Goal: Task Accomplishment & Management: Use online tool/utility

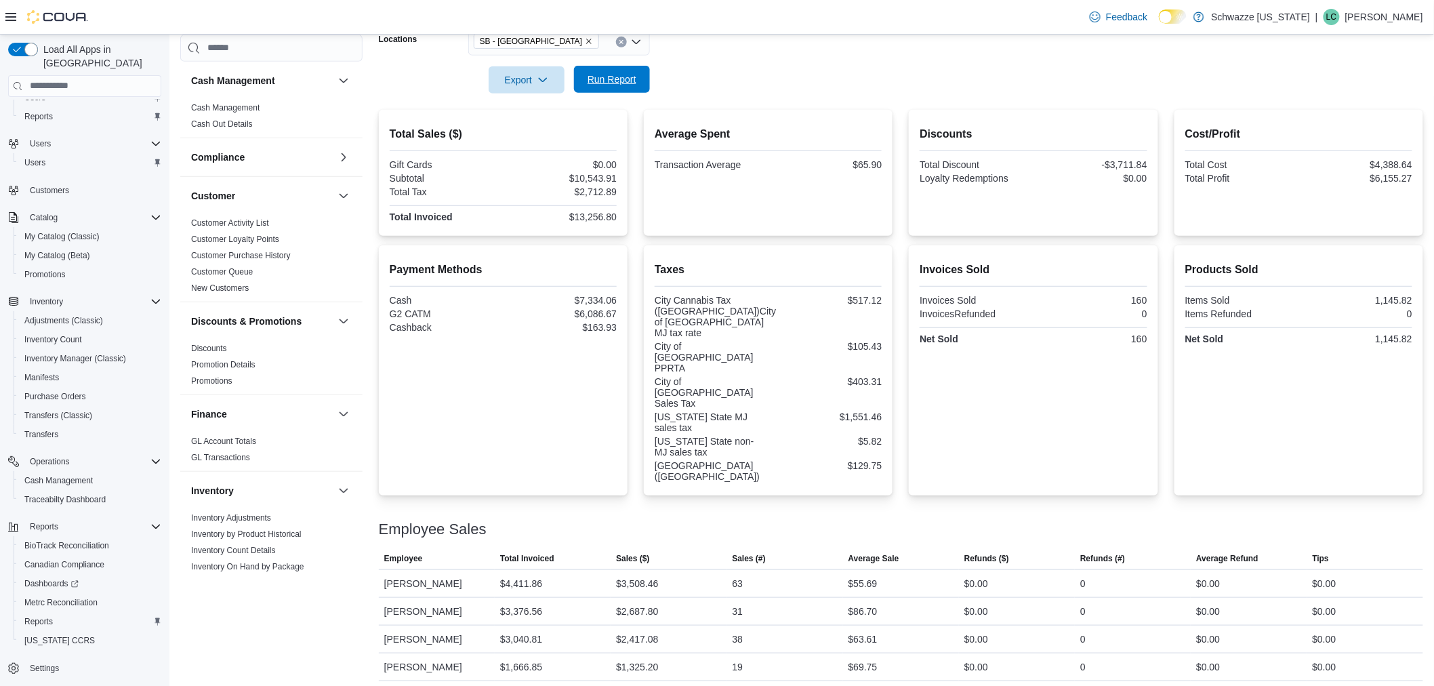
scroll to position [98, 0]
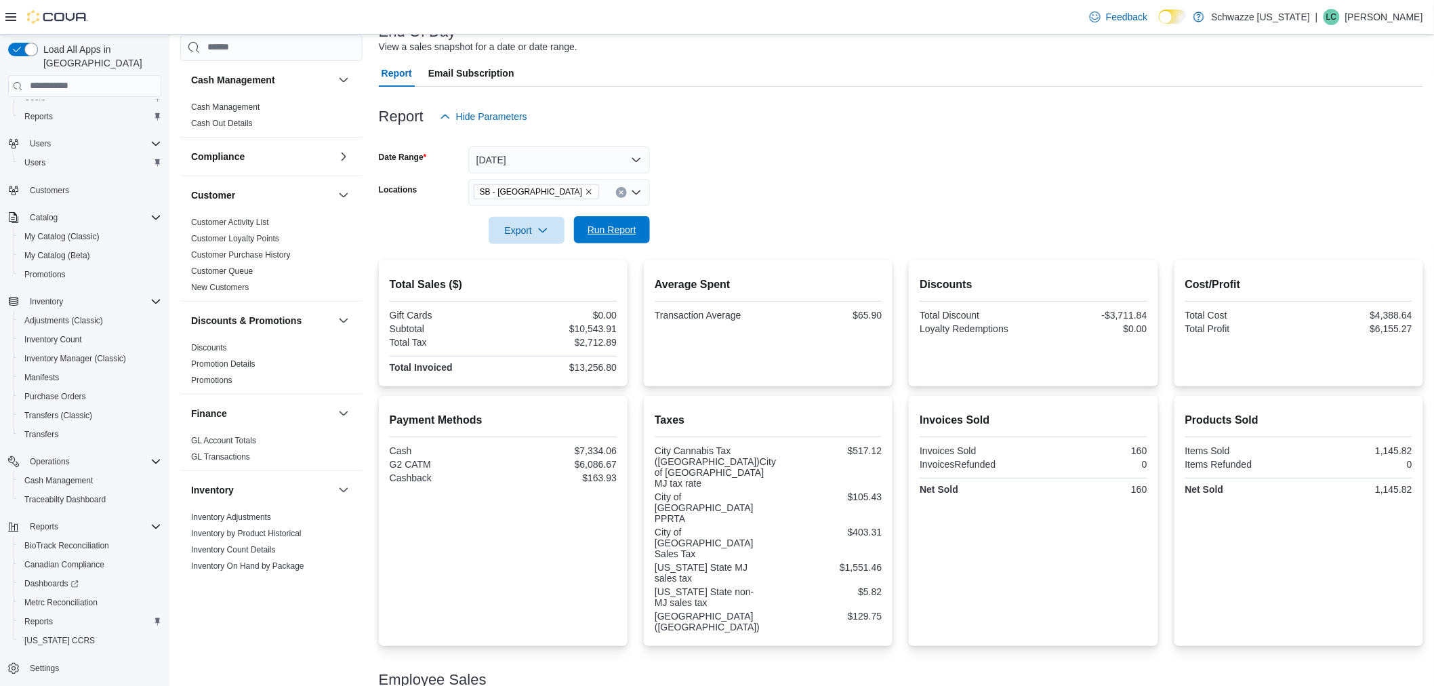
click at [617, 228] on span "Run Report" at bounding box center [611, 230] width 49 height 14
click at [1383, 14] on p "[PERSON_NAME]" at bounding box center [1384, 17] width 78 height 16
click at [1342, 132] on span "Sign Out" at bounding box center [1336, 134] width 37 height 14
